Goal: Task Accomplishment & Management: Use online tool/utility

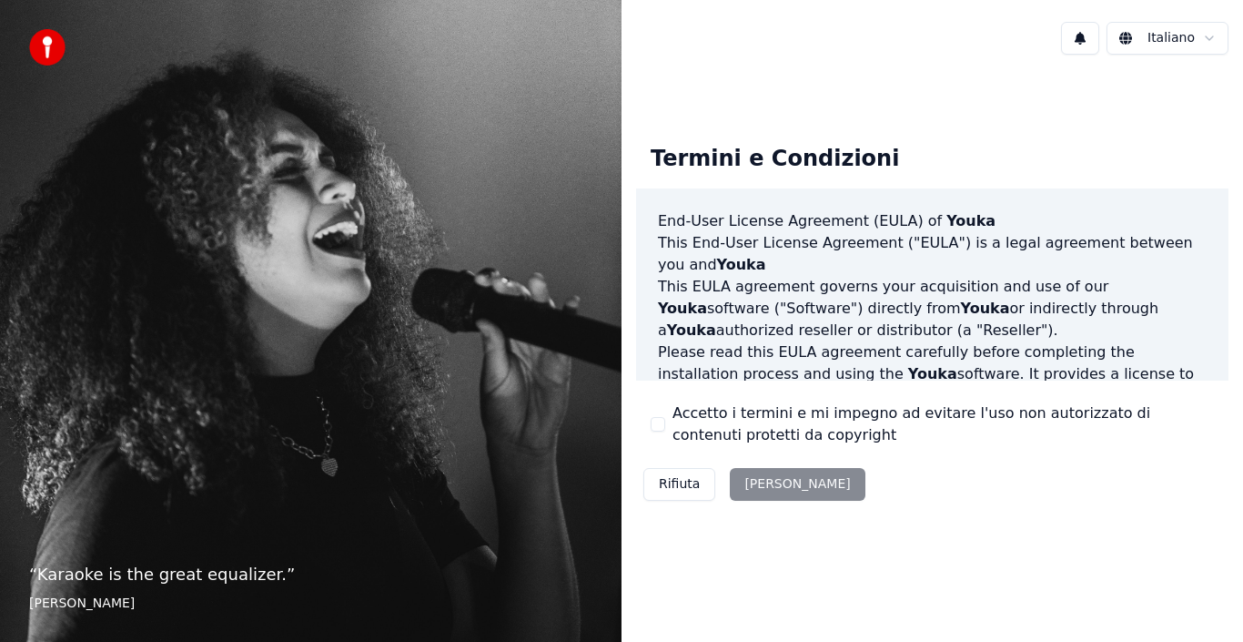
click at [658, 426] on button "Accetto i termini e mi impegno ad evitare l'uso non autorizzato di contenuti pr…" at bounding box center [658, 424] width 15 height 15
click at [772, 486] on button "Accetta" at bounding box center [797, 484] width 135 height 33
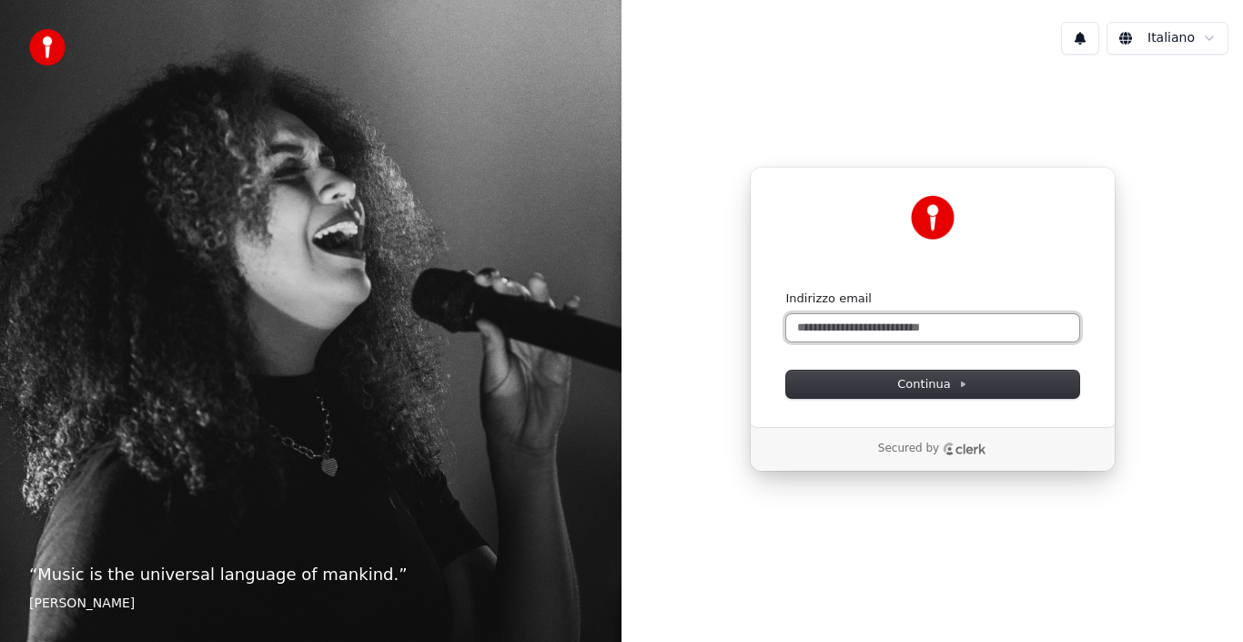
click at [813, 325] on input "Indirizzo email" at bounding box center [932, 327] width 293 height 27
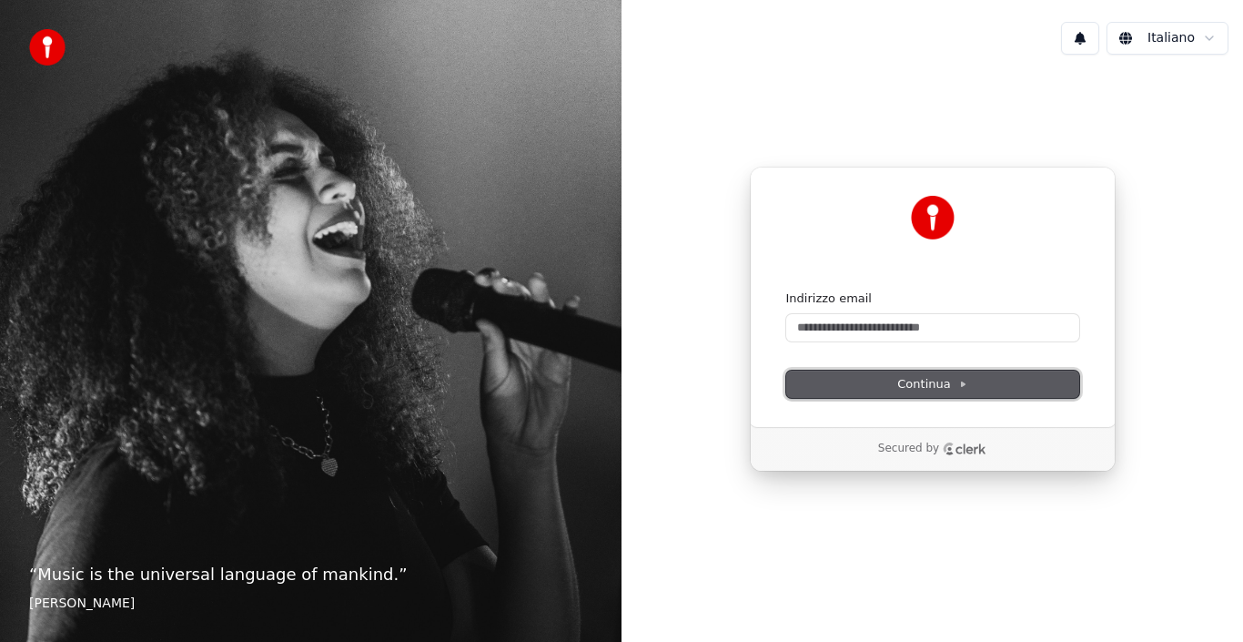
click at [919, 383] on span "Continua" at bounding box center [931, 384] width 69 height 16
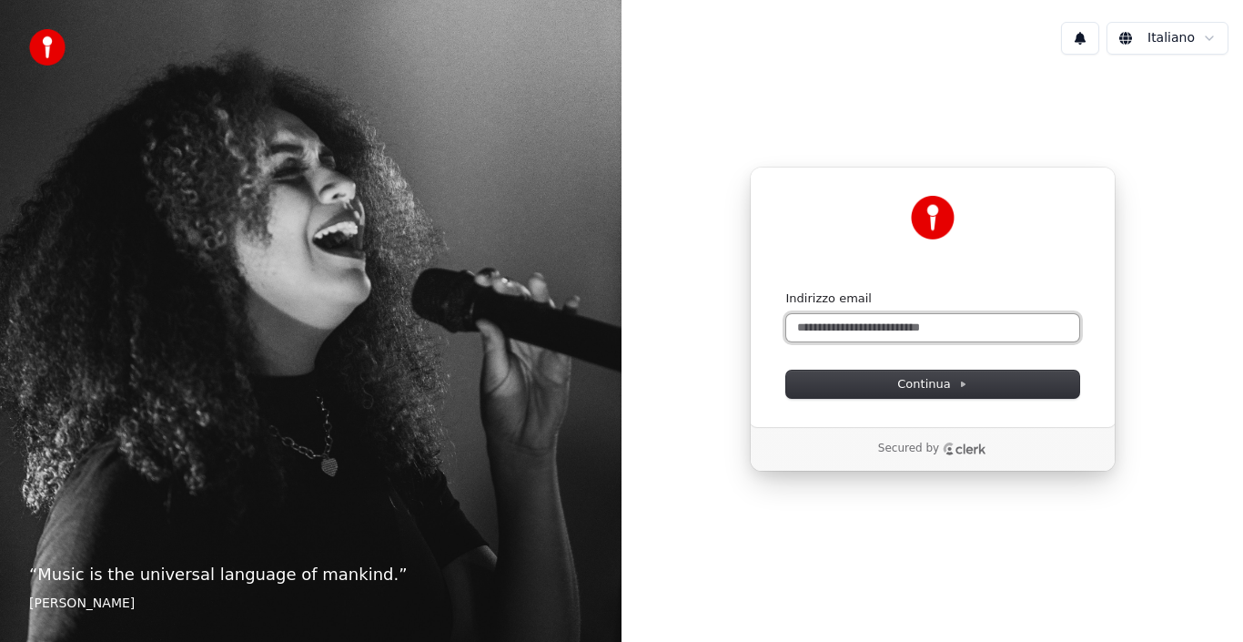
click at [803, 323] on input "Indirizzo email" at bounding box center [932, 327] width 293 height 27
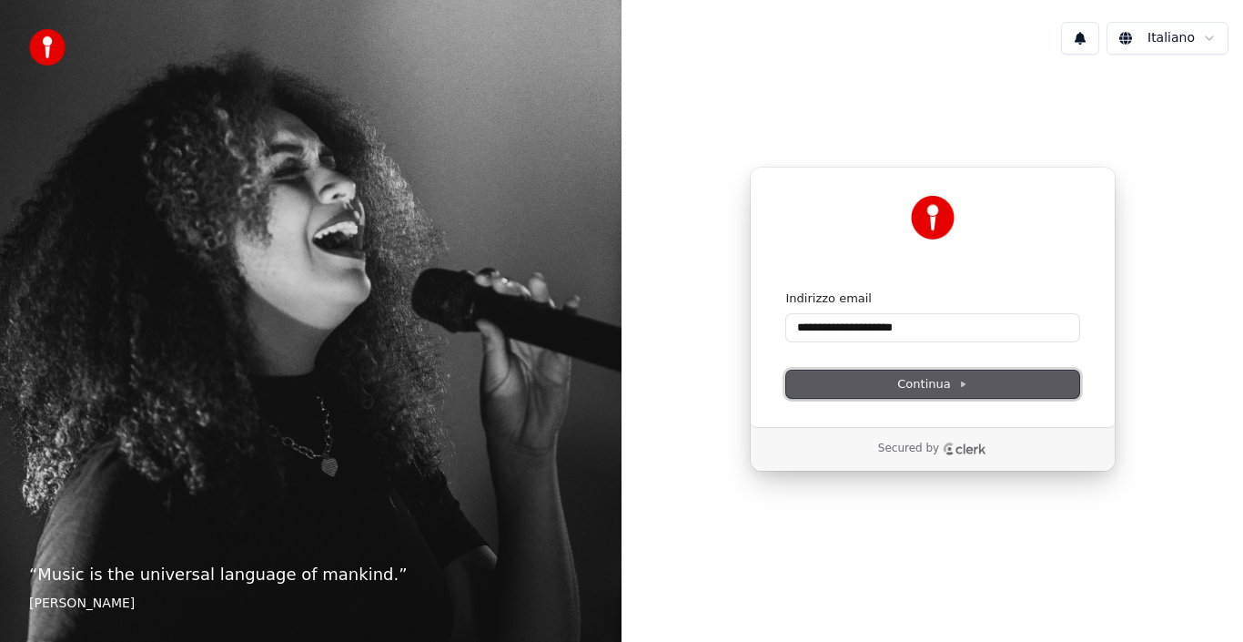
click at [927, 382] on span "Continua" at bounding box center [931, 384] width 69 height 16
type input "**********"
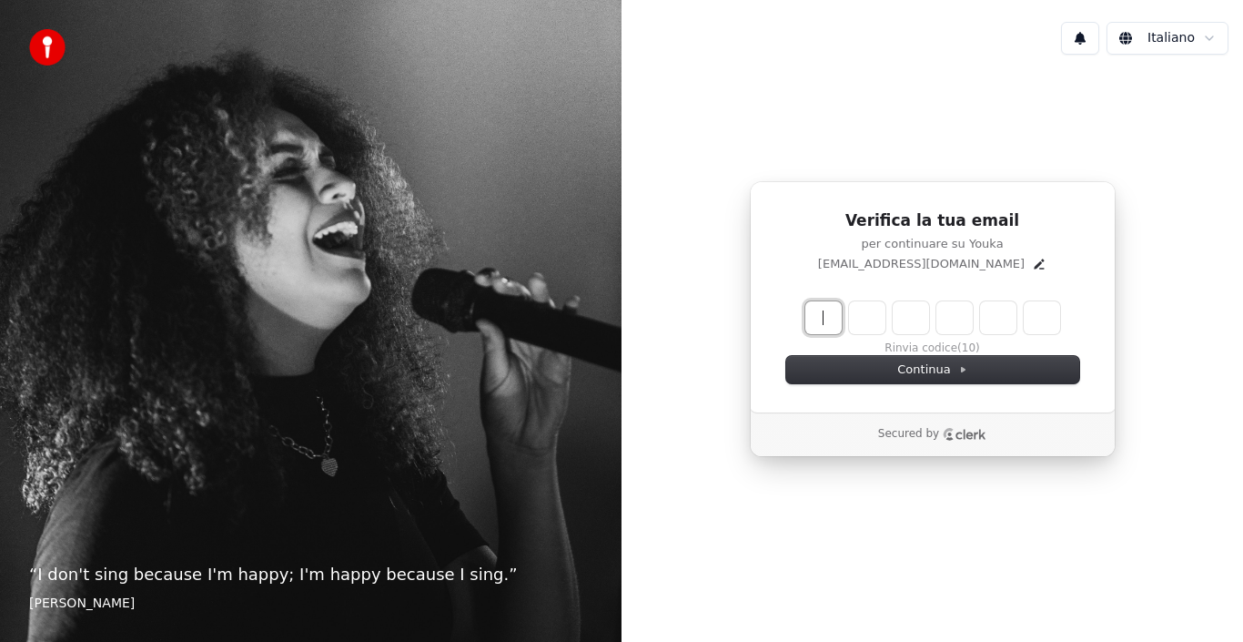
click at [823, 318] on input "Enter verification code" at bounding box center [932, 317] width 255 height 33
type input "******"
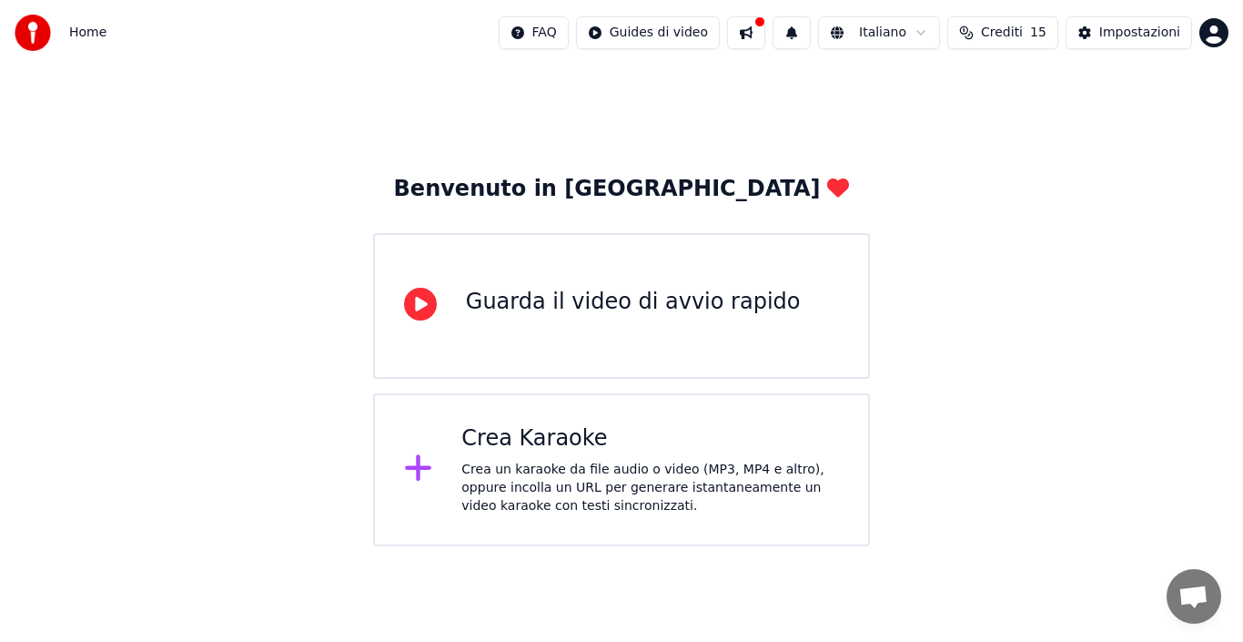
click at [568, 437] on div "Crea Karaoke" at bounding box center [650, 438] width 378 height 29
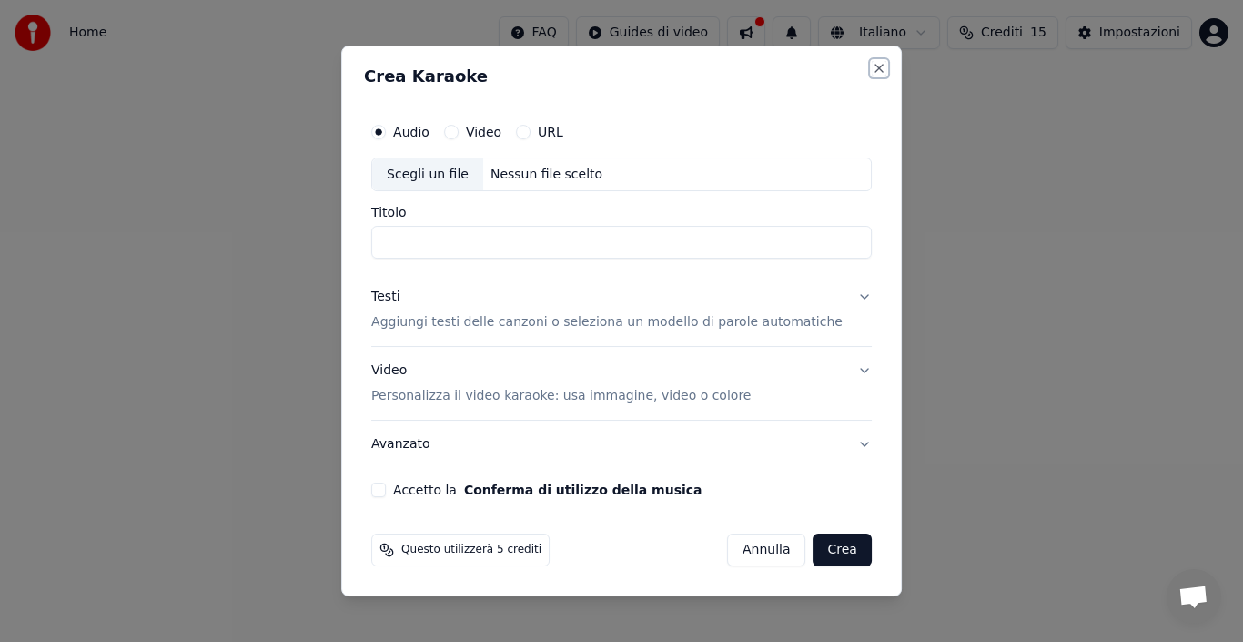
click at [872, 73] on button "Close" at bounding box center [879, 68] width 15 height 15
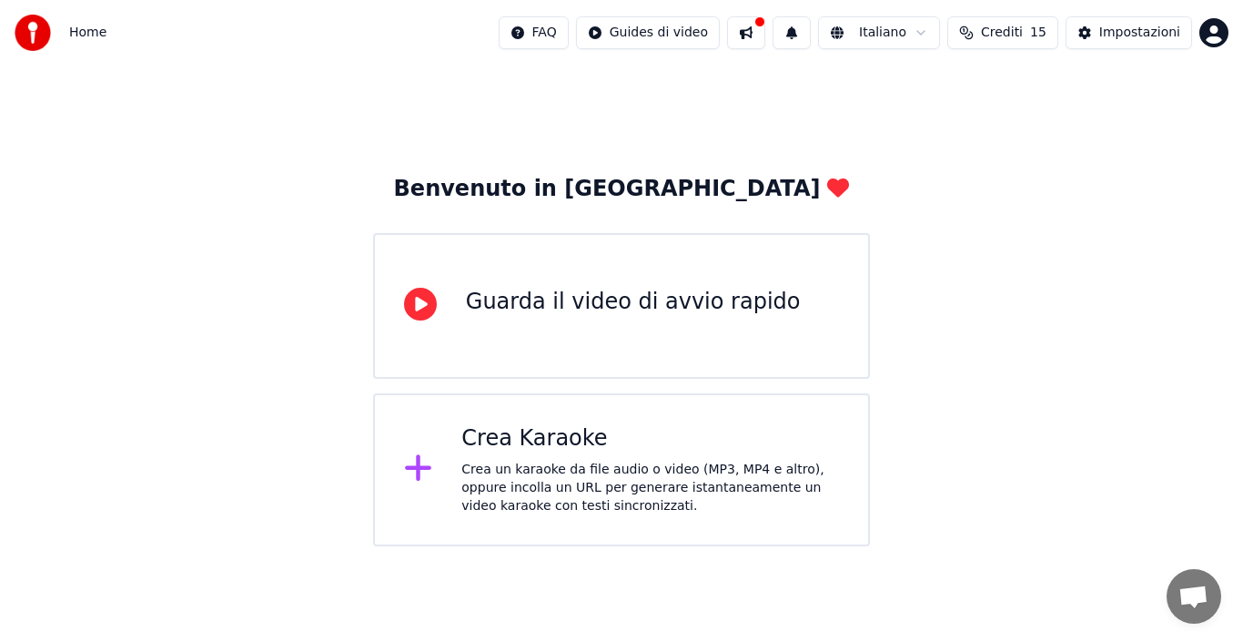
click at [764, 487] on div "Crea un karaoke da file audio o video (MP3, MP4 e altro), oppure incolla un URL…" at bounding box center [650, 488] width 378 height 55
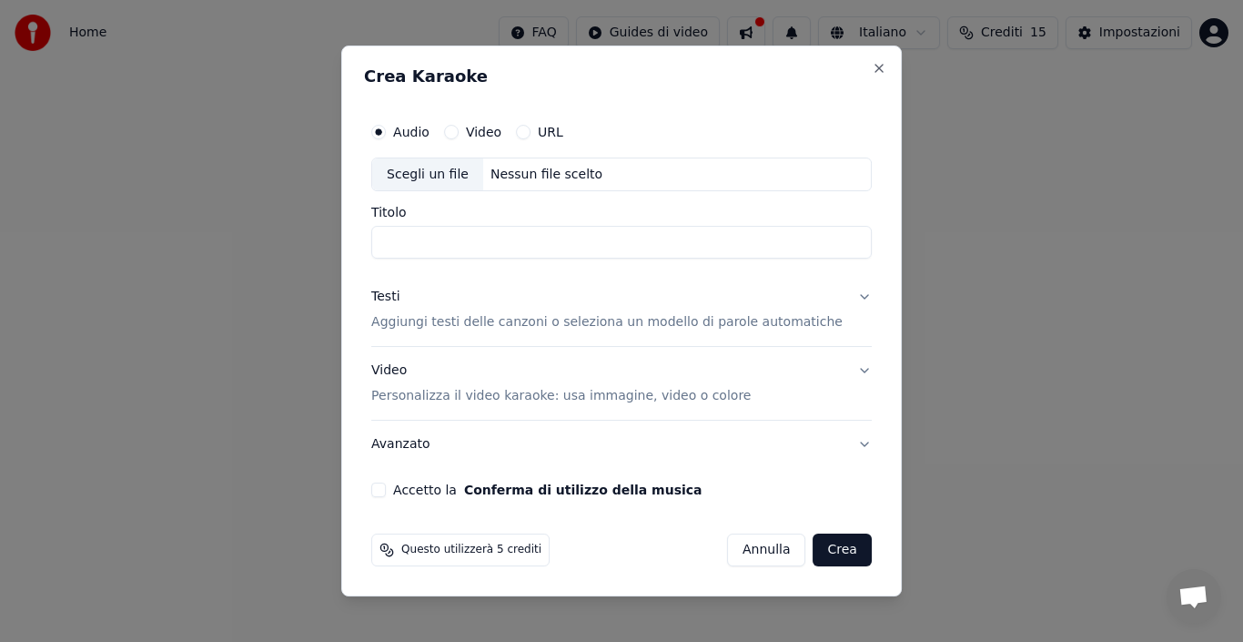
click at [542, 399] on p "Personalizza il video karaoke: usa immagine, video o colore" at bounding box center [561, 396] width 380 height 18
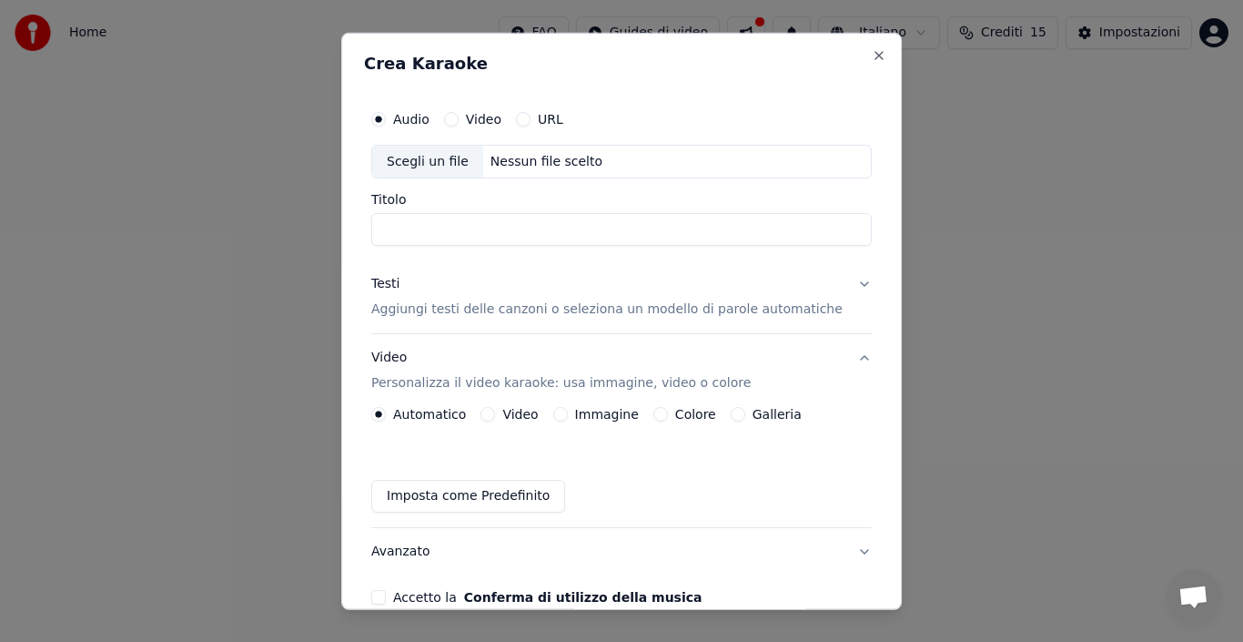
click at [494, 415] on button "Video" at bounding box center [488, 414] width 15 height 15
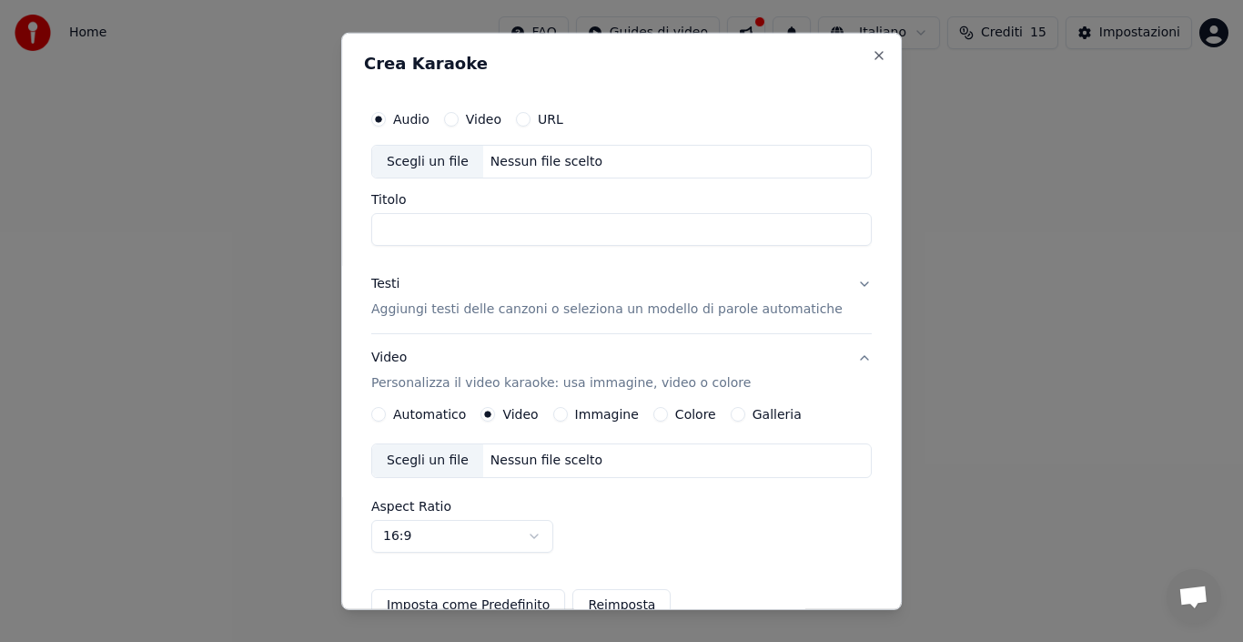
click at [452, 234] on input "Titolo" at bounding box center [621, 229] width 501 height 33
click at [531, 117] on button "URL" at bounding box center [523, 118] width 15 height 15
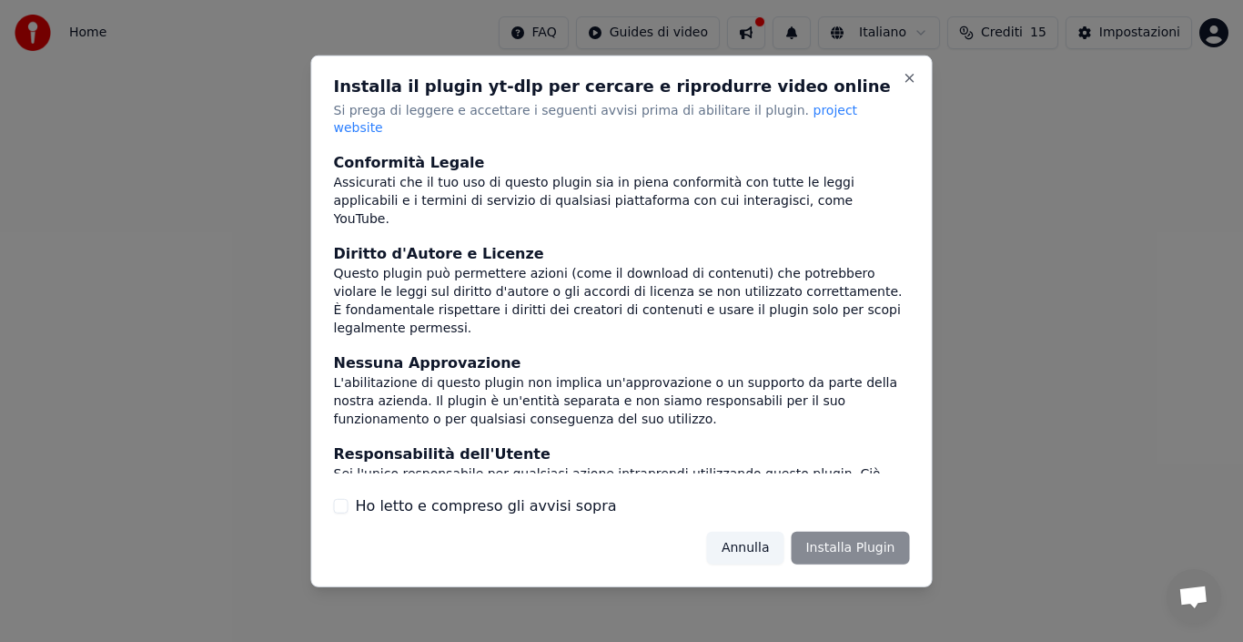
click at [342, 499] on button "Ho letto e compreso gli avvisi sopra" at bounding box center [341, 506] width 15 height 15
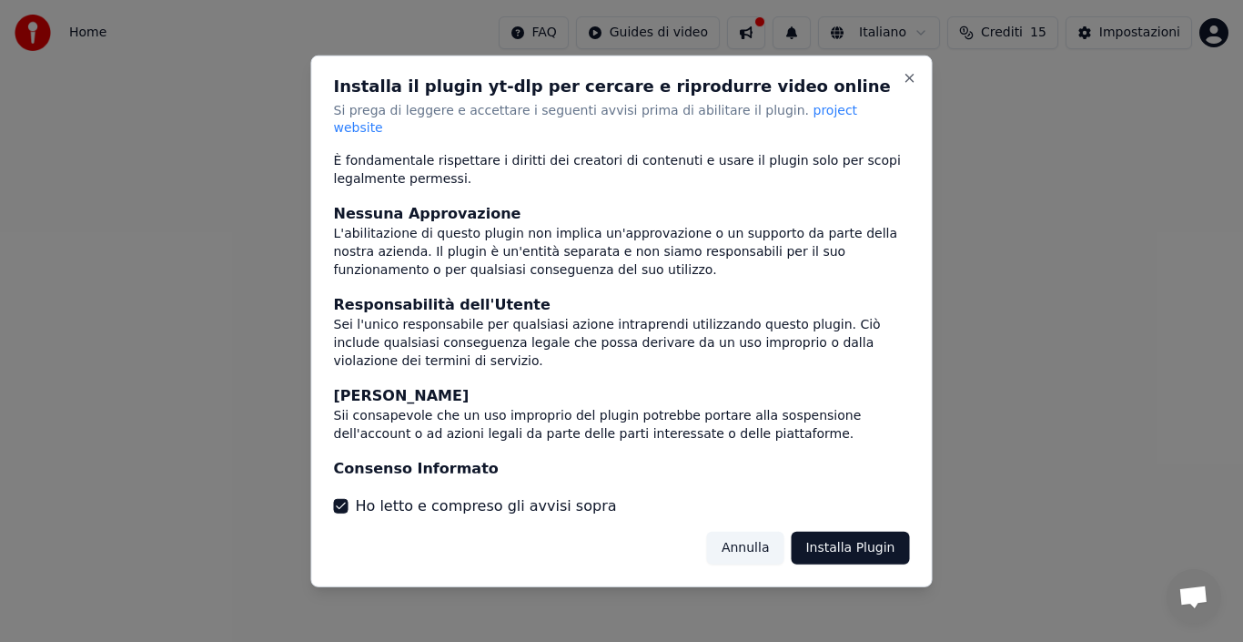
scroll to position [156, 0]
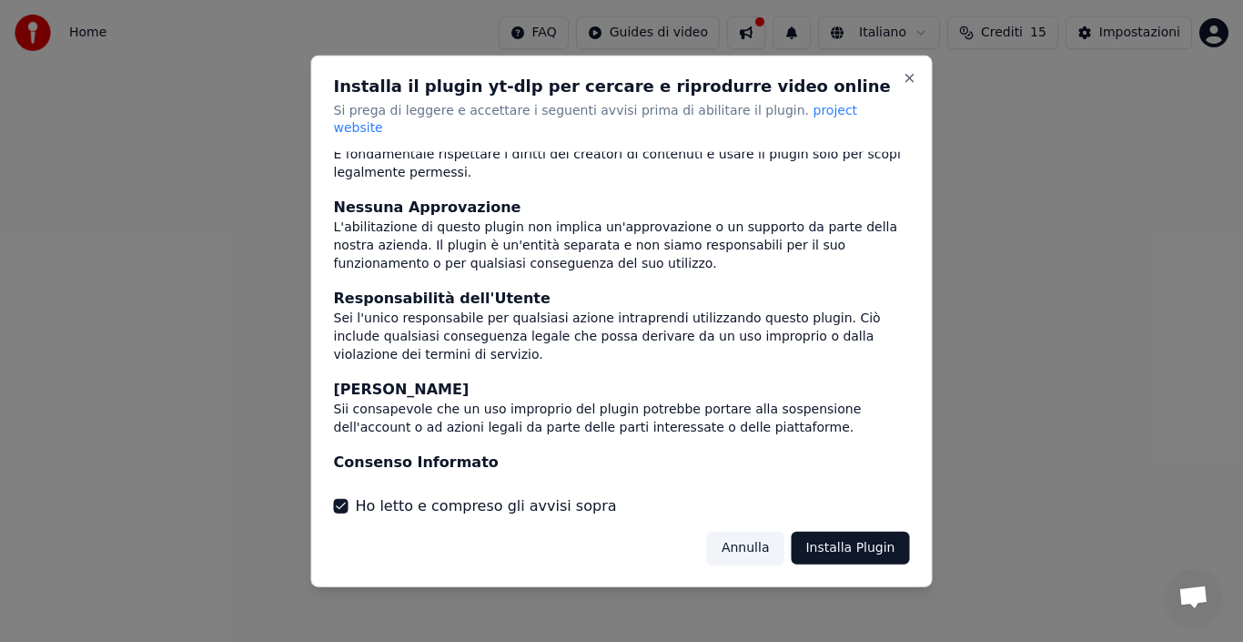
click at [875, 537] on button "Installa Plugin" at bounding box center [850, 548] width 118 height 33
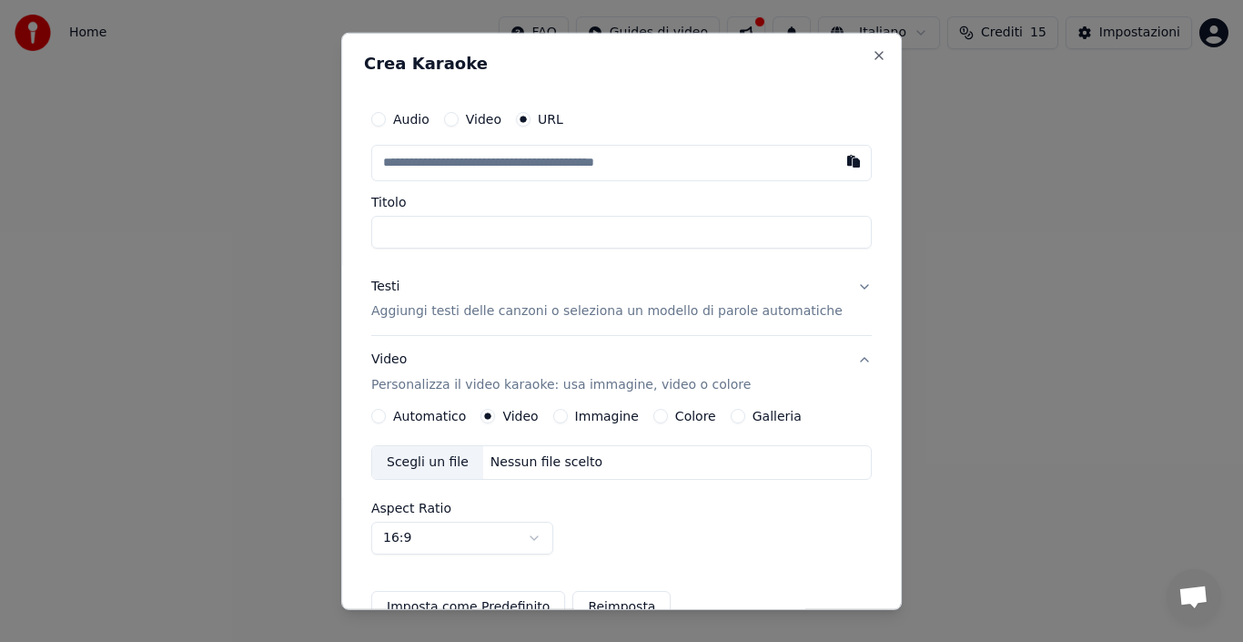
click at [450, 162] on input "text" at bounding box center [621, 162] width 501 height 36
click at [835, 162] on button "button" at bounding box center [853, 160] width 36 height 33
type input "**********"
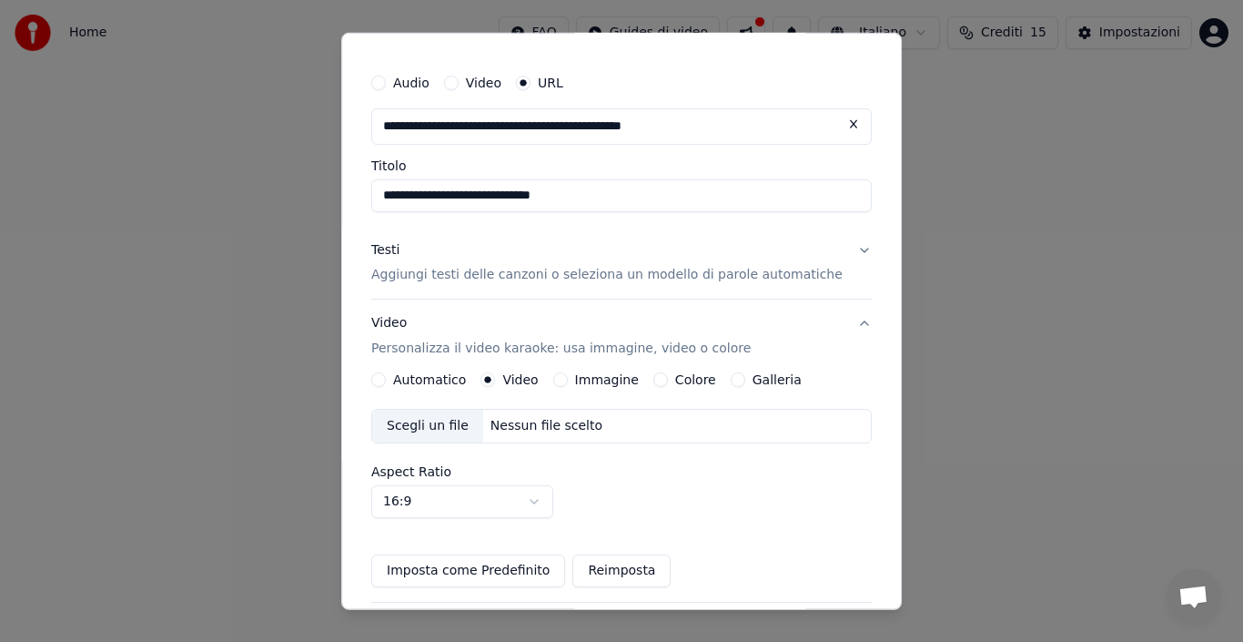
scroll to position [205, 0]
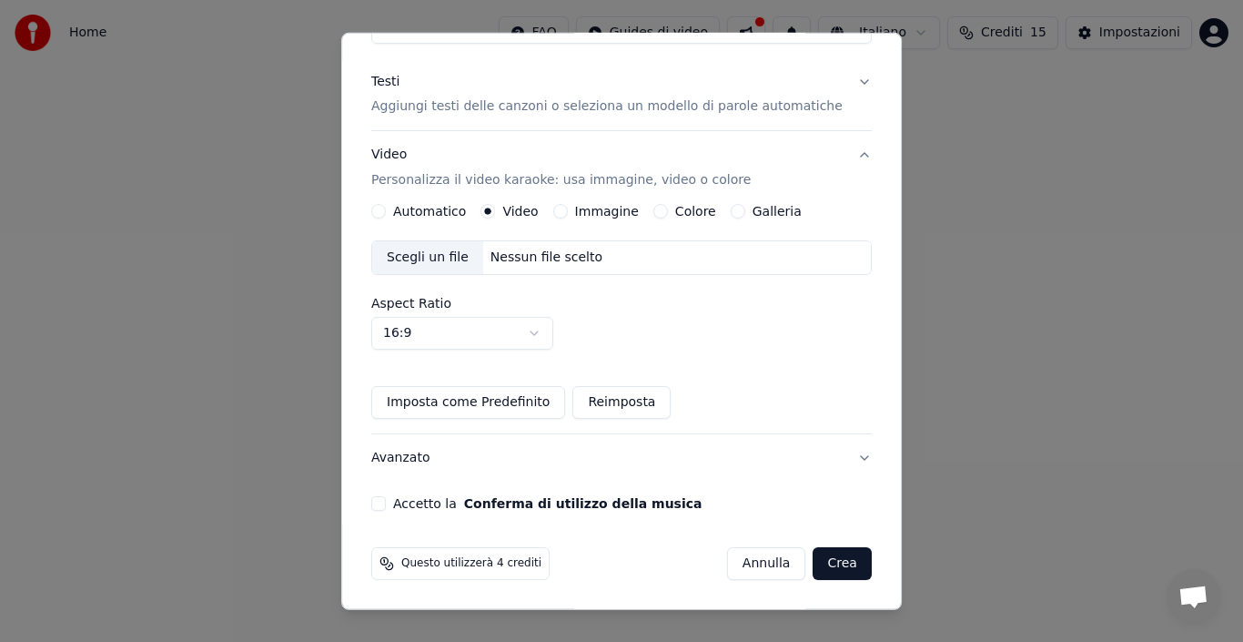
click at [814, 563] on button "Crea" at bounding box center [843, 563] width 58 height 33
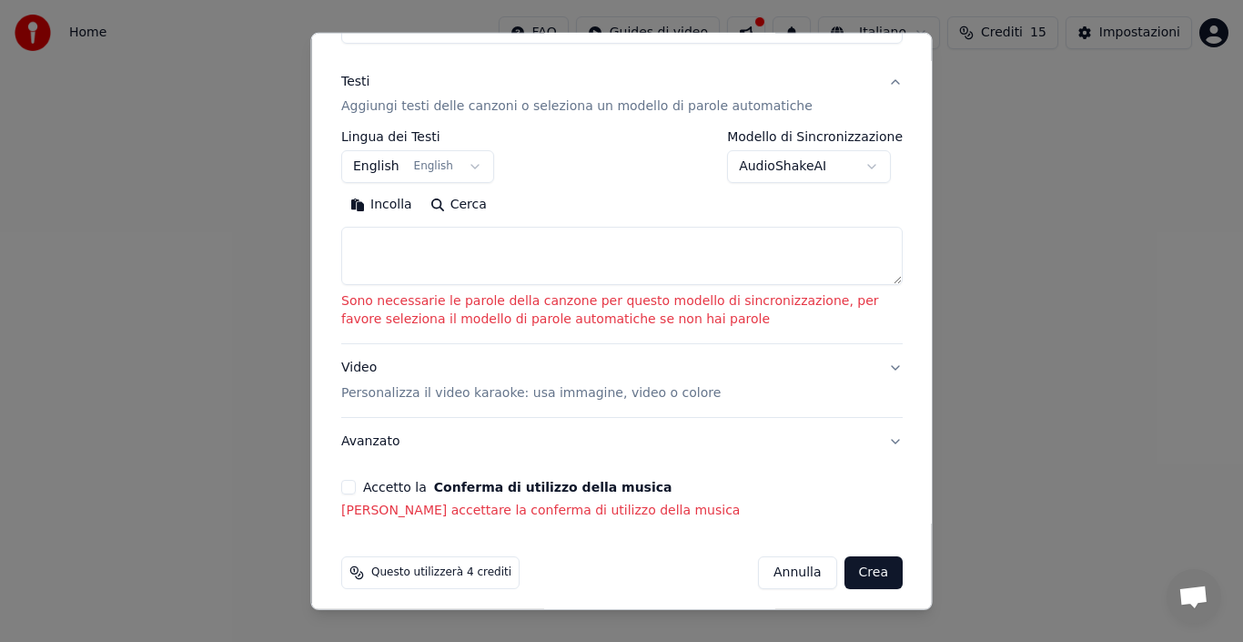
click at [462, 166] on button "English English" at bounding box center [417, 166] width 153 height 33
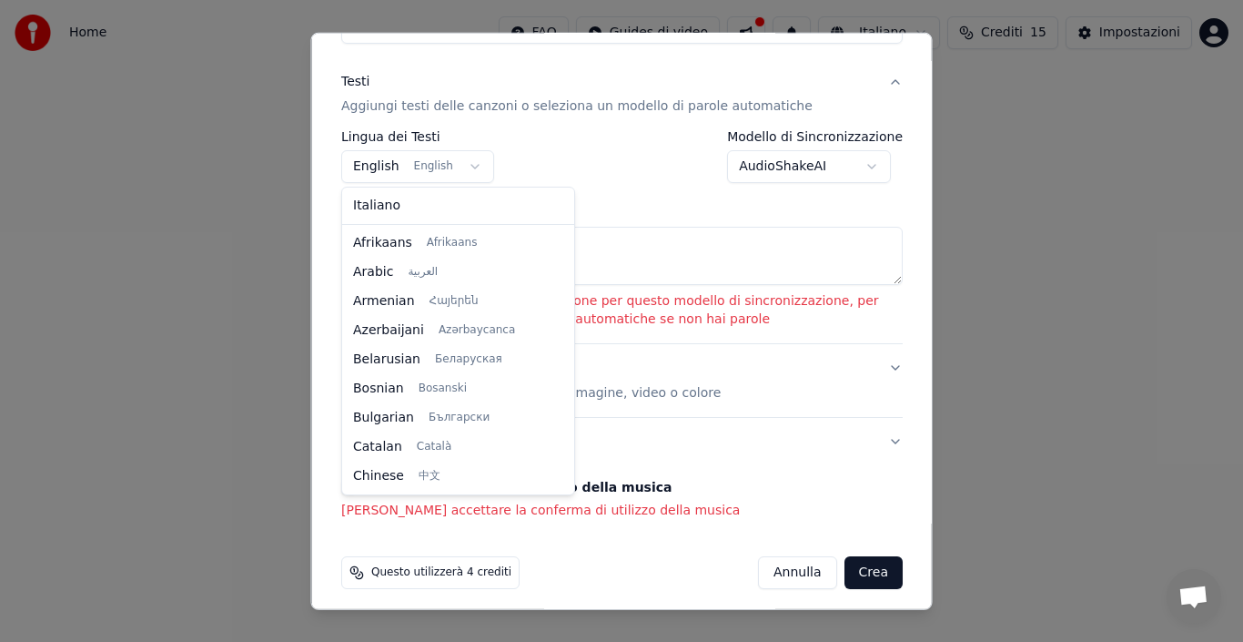
scroll to position [146, 0]
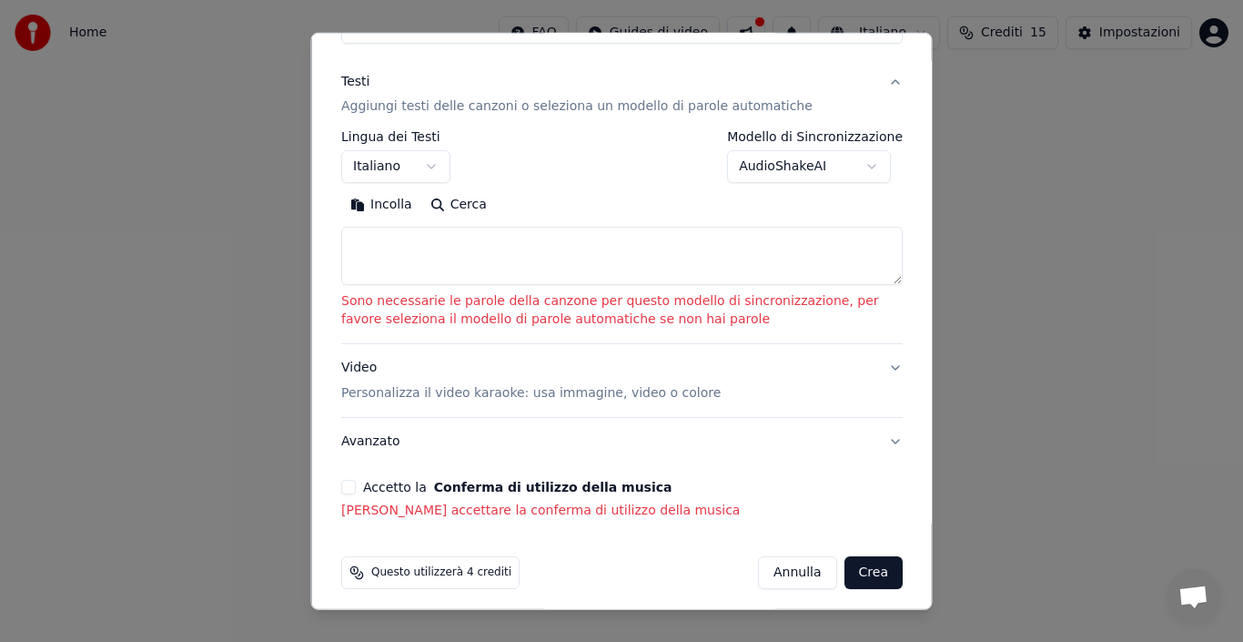
click at [349, 486] on button "Accetto la Conferma di utilizzo della musica" at bounding box center [348, 487] width 15 height 15
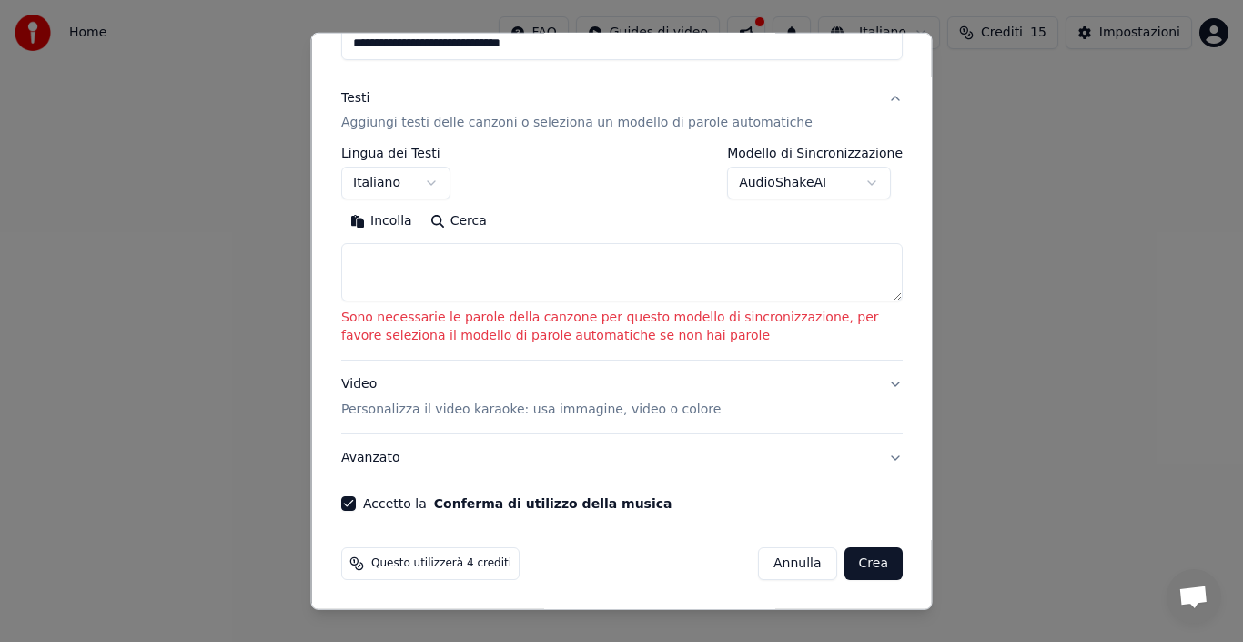
scroll to position [188, 0]
click at [866, 565] on button "Crea" at bounding box center [873, 563] width 58 height 33
select select "**"
click at [866, 565] on button "Crea" at bounding box center [873, 563] width 58 height 33
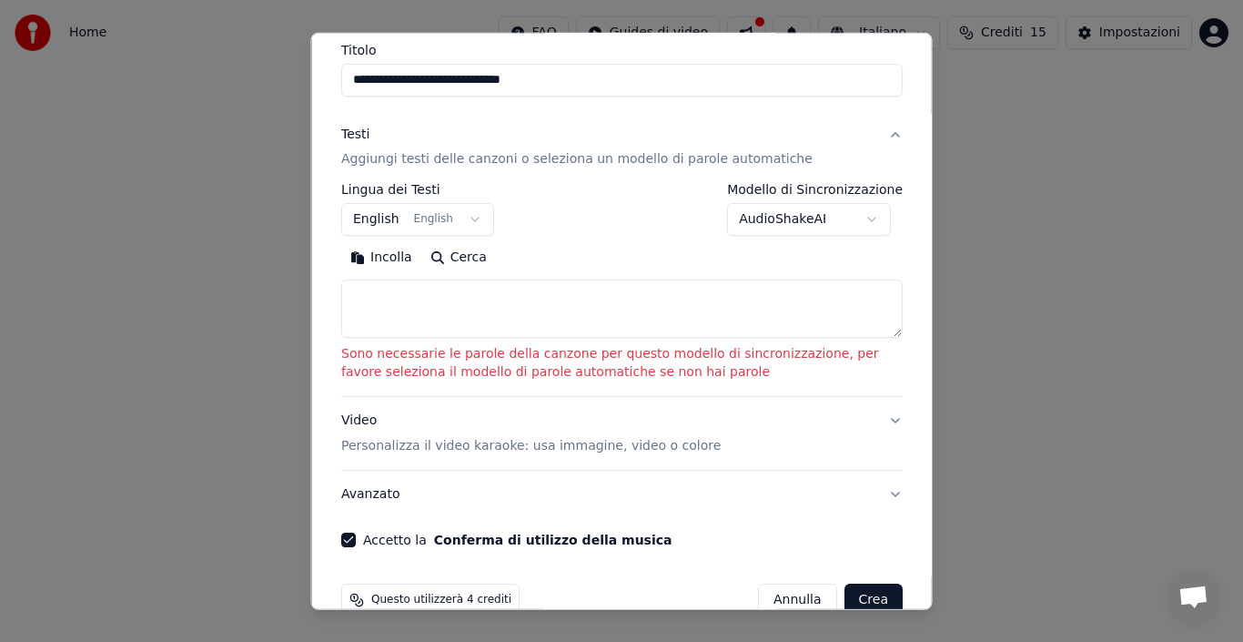
scroll to position [0, 0]
